Goal: Task Accomplishment & Management: Use online tool/utility

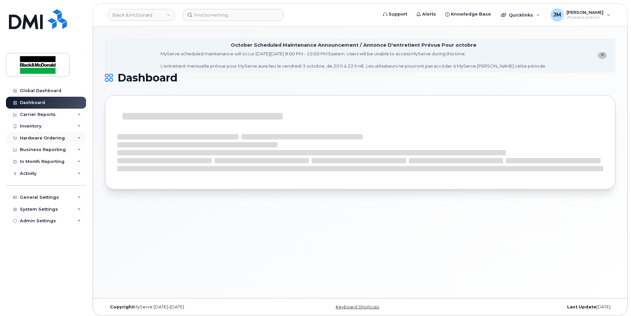
click at [61, 137] on div "Hardware Ordering" at bounding box center [42, 137] width 45 height 5
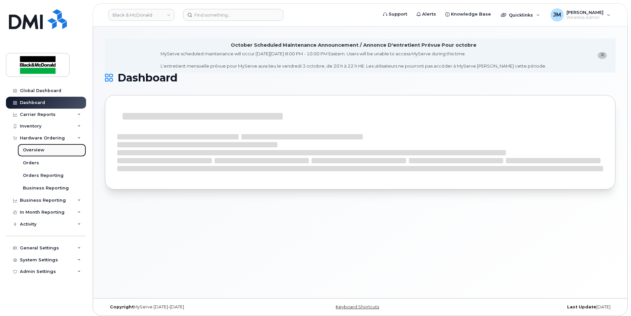
click at [36, 149] on div "Overview" at bounding box center [34, 150] width 22 height 6
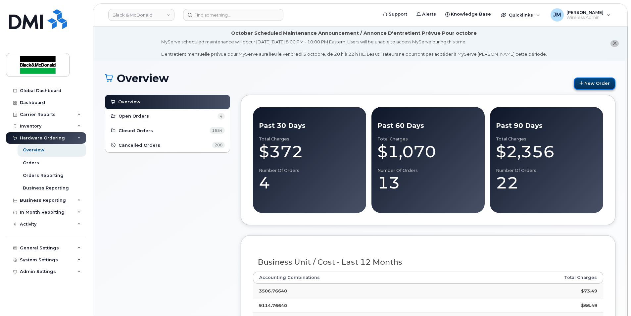
click at [592, 83] on link "New Order" at bounding box center [595, 84] width 42 height 12
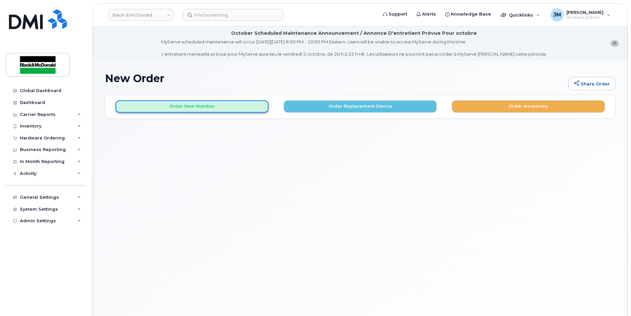
click at [212, 108] on button "Order New Number" at bounding box center [192, 106] width 153 height 12
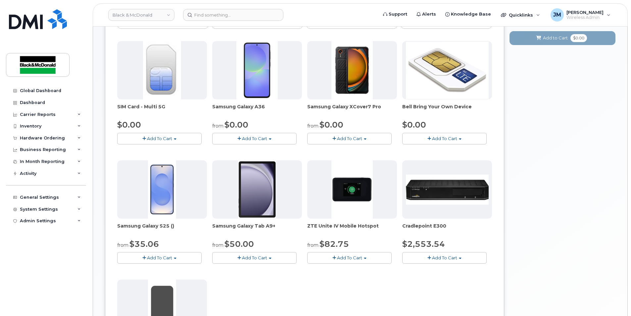
scroll to position [99, 0]
